Goal: Submit feedback/report problem

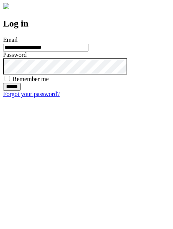
click at [21, 91] on input "******" at bounding box center [12, 87] width 18 height 8
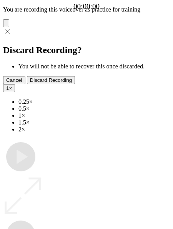
type input "**********"
